Goal: Browse casually

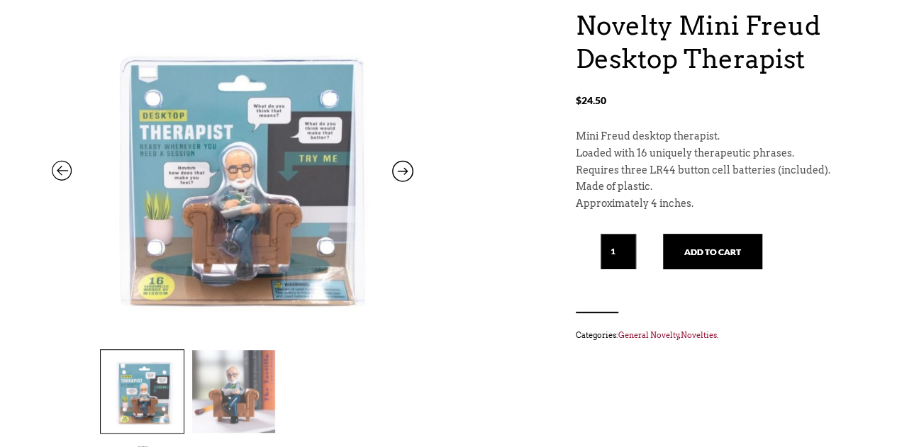
scroll to position [198, 0]
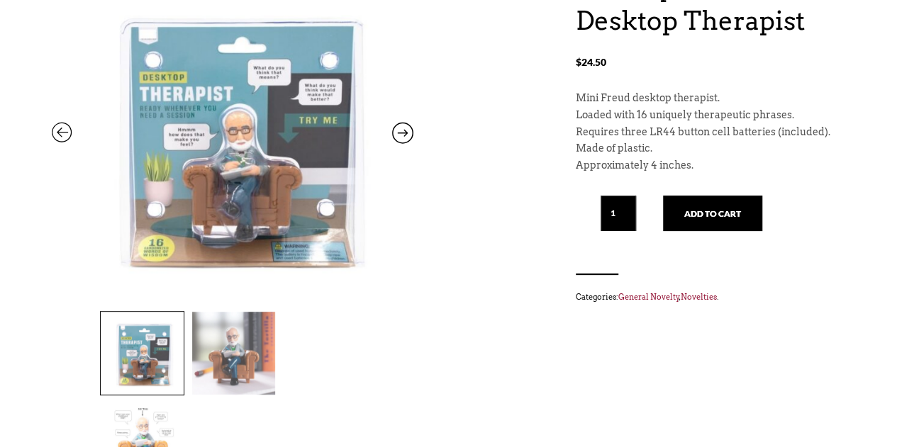
click at [184, 403] on img at bounding box center [142, 444] width 83 height 83
